Goal: Information Seeking & Learning: Learn about a topic

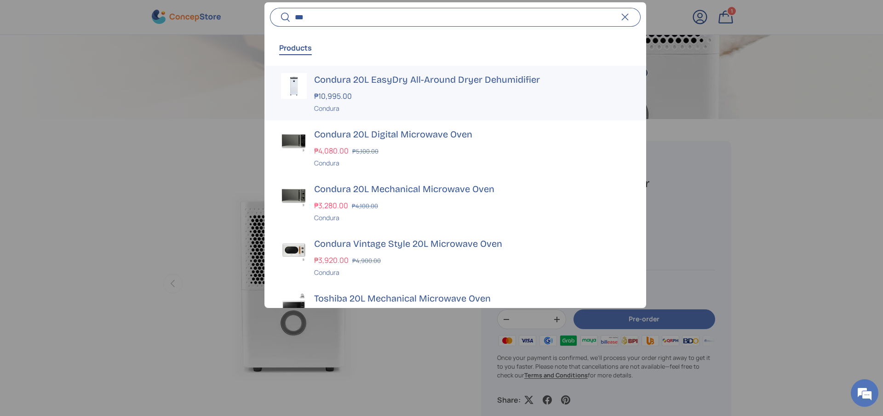
type input "***"
click at [439, 83] on h3 "Condura 20L EasyDry All-Around Dryer Dehumidifier" at bounding box center [472, 79] width 316 height 13
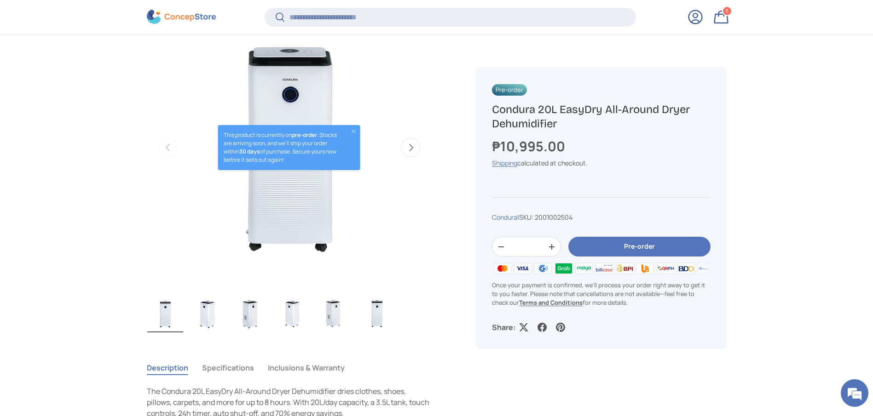
scroll to position [343, 0]
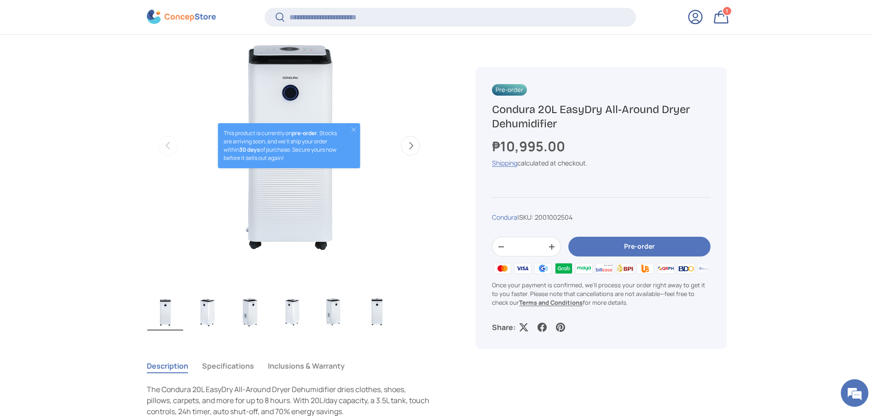
click at [579, 122] on h1 "Condura 20L EasyDry All-Around Dryer Dehumidifier" at bounding box center [601, 117] width 218 height 29
copy div "Condura 20L EasyDry All-Around Dryer Dehumidifier"
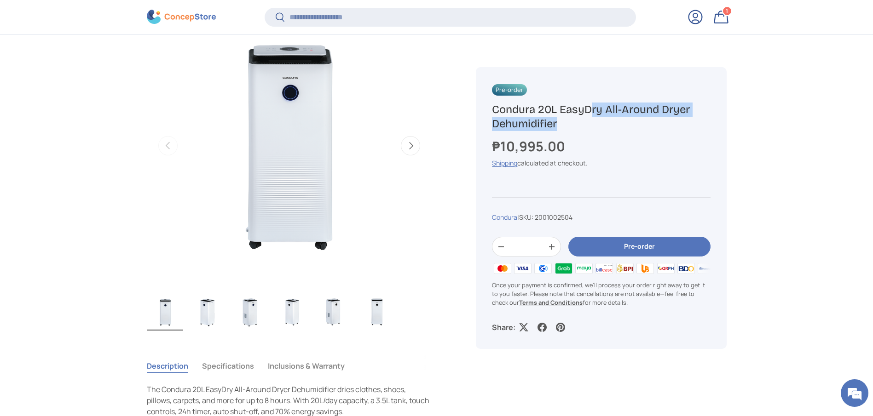
scroll to position [0, 0]
